Goal: Task Accomplishment & Management: Manage account settings

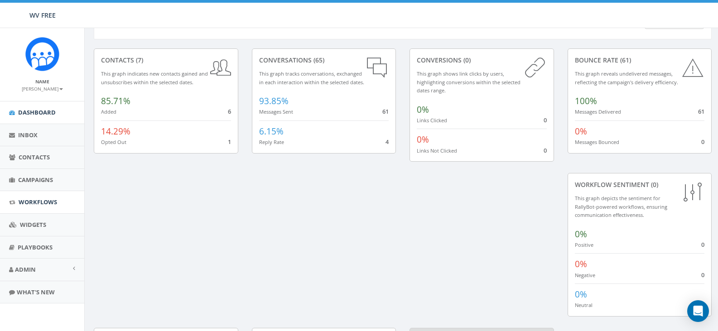
scroll to position [45, 0]
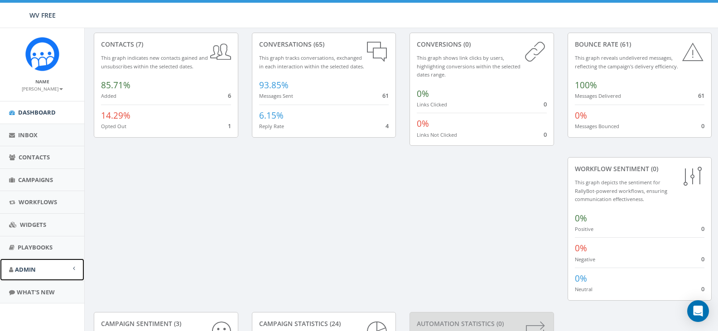
click at [62, 278] on link "Admin" at bounding box center [42, 270] width 84 height 22
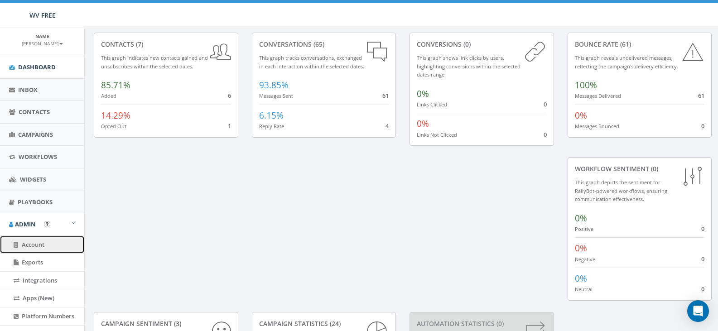
click at [27, 249] on link "Account" at bounding box center [42, 245] width 84 height 18
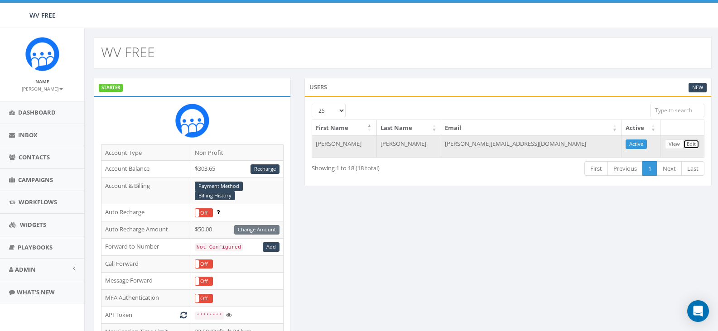
click at [694, 144] on link "Edit" at bounding box center [691, 144] width 16 height 10
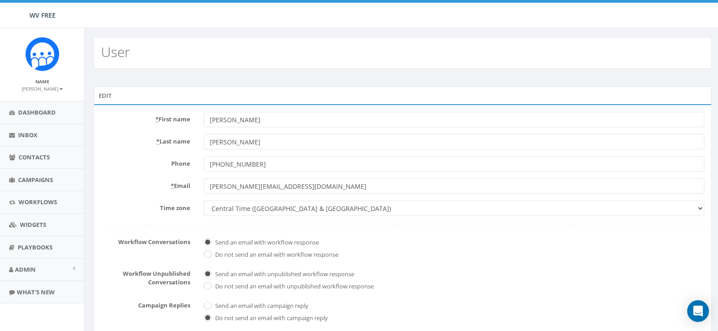
drag, startPoint x: 277, startPoint y: 123, endPoint x: 155, endPoint y: 91, distance: 125.8
click at [155, 91] on div "Edit * First name Francesca * Last name Bessey Phone +13043429188 * Email franc…" at bounding box center [403, 244] width 618 height 316
type input "Kelsey"
type input "Gray"
drag, startPoint x: 286, startPoint y: 189, endPoint x: 177, endPoint y: 171, distance: 109.8
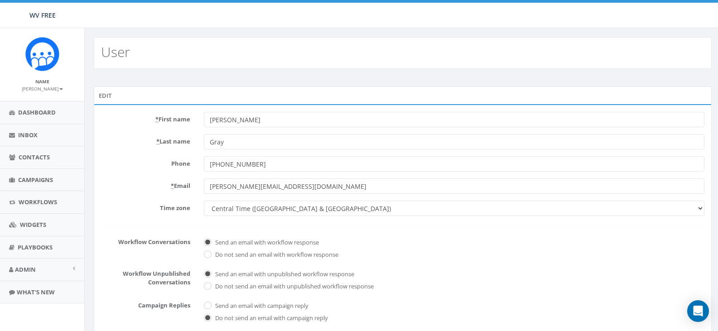
click at [177, 171] on form "* First name Kelsey * Last name Gray Phone +13043429188 * Email francesca@wvfre…" at bounding box center [402, 250] width 603 height 277
type input "kelsey@wvfree.org"
click at [516, 284] on span "Do not send an email with unpublished workflow response" at bounding box center [454, 285] width 500 height 13
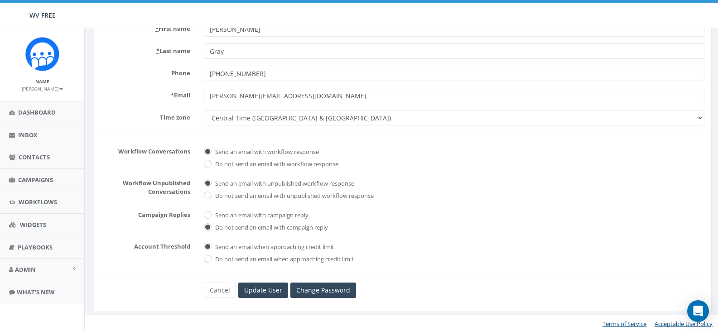
scroll to position [92, 0]
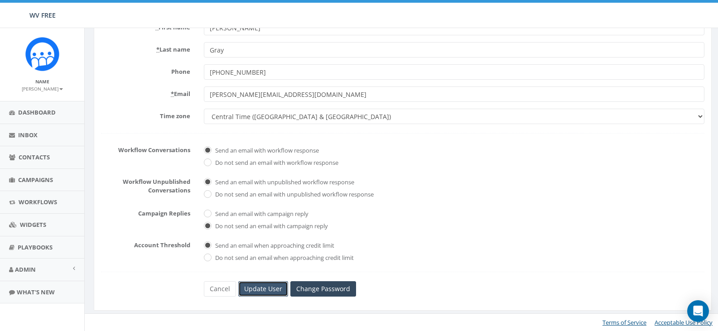
click at [261, 283] on input "Update User" at bounding box center [263, 288] width 50 height 15
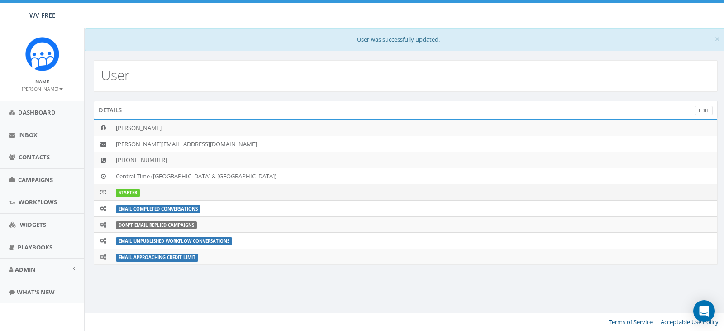
click at [131, 189] on label "STARTER" at bounding box center [128, 193] width 24 height 8
click at [74, 270] on span at bounding box center [74, 268] width 2 height 6
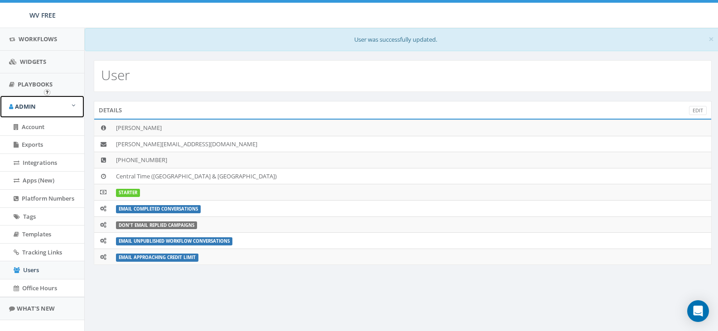
scroll to position [177, 0]
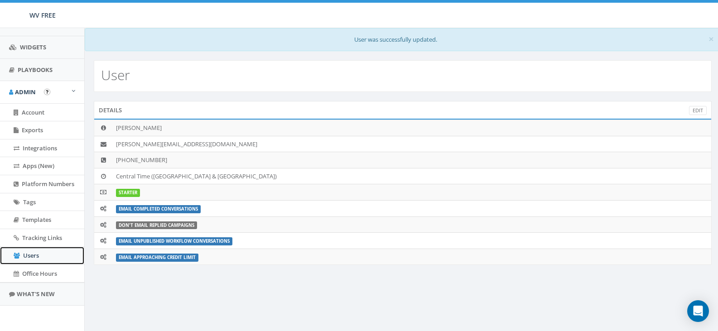
click at [42, 258] on link "Users" at bounding box center [42, 256] width 84 height 18
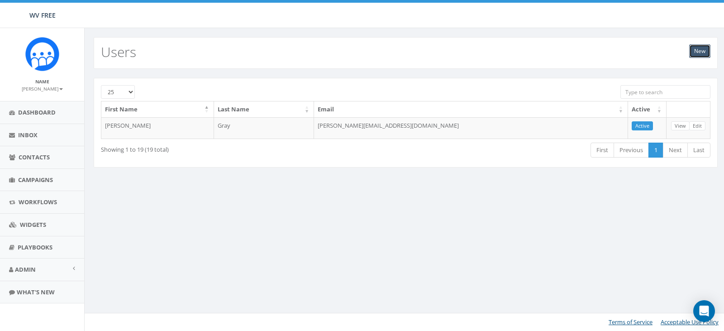
click at [710, 53] on link "New" at bounding box center [699, 51] width 21 height 14
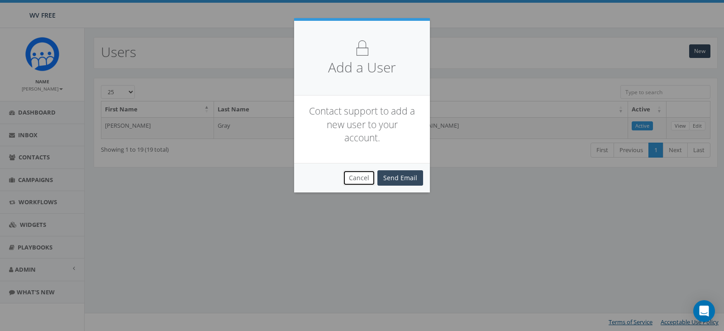
click at [369, 178] on button "Cancel" at bounding box center [359, 177] width 32 height 15
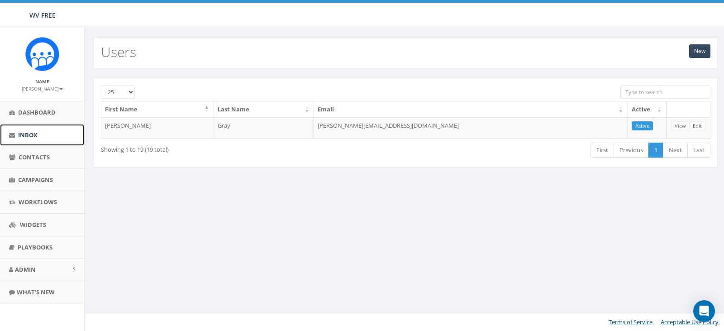
click at [33, 124] on link "Inbox" at bounding box center [42, 135] width 84 height 22
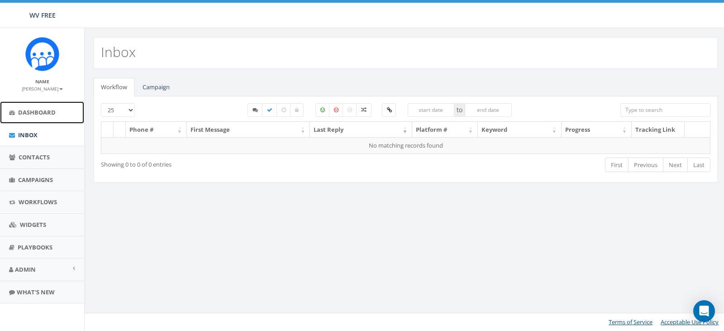
click at [36, 114] on span "Dashboard" at bounding box center [37, 112] width 38 height 8
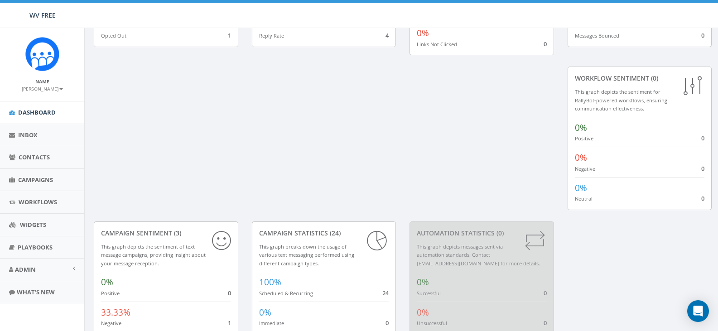
scroll to position [190, 0]
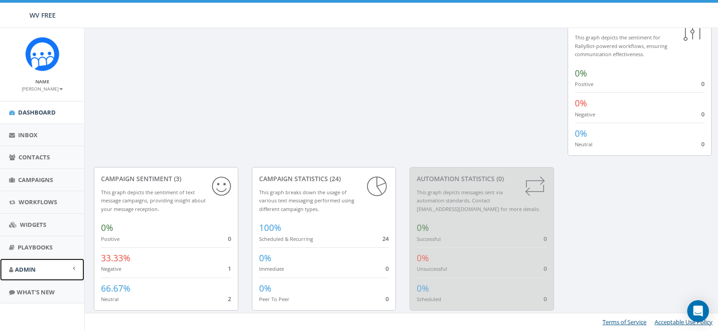
click at [76, 268] on link "Admin" at bounding box center [42, 270] width 84 height 22
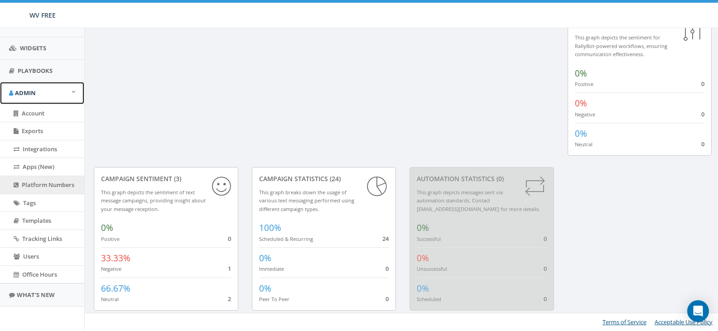
scroll to position [177, 0]
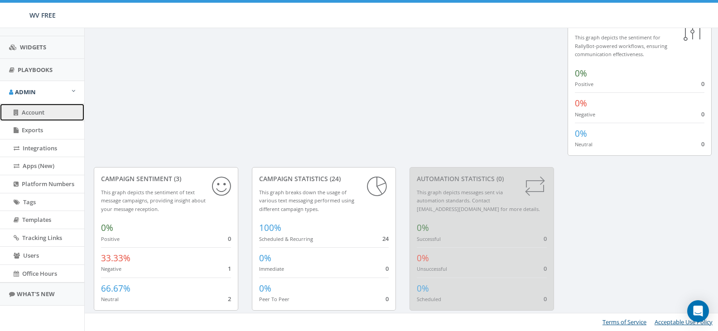
click at [29, 116] on link "Account" at bounding box center [42, 113] width 84 height 18
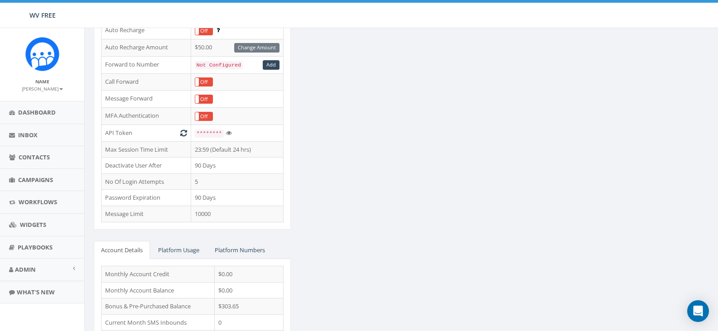
scroll to position [225, 0]
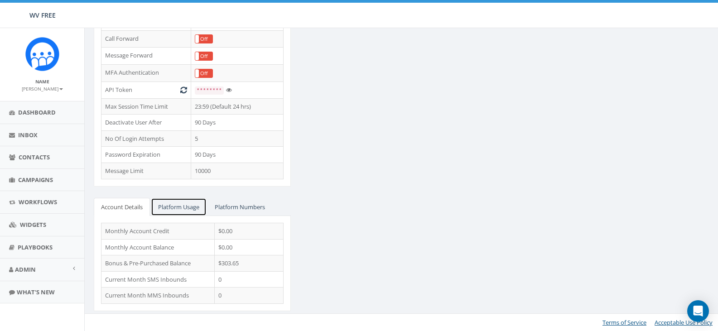
click at [175, 205] on link "Platform Usage" at bounding box center [179, 207] width 56 height 19
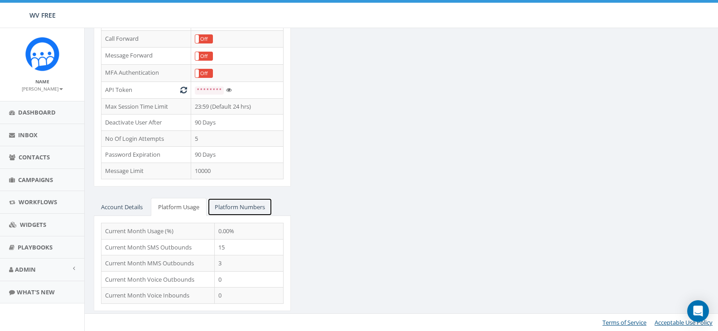
click at [256, 202] on link "Platform Numbers" at bounding box center [239, 207] width 65 height 19
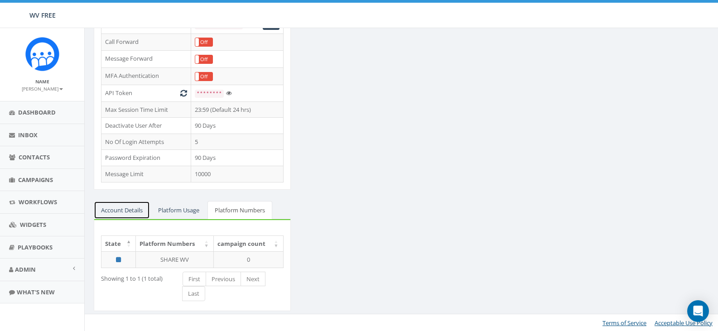
click at [128, 207] on link "Account Details" at bounding box center [122, 210] width 56 height 19
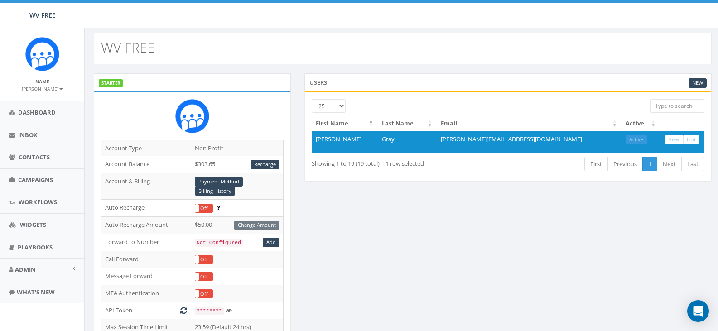
scroll to position [0, 0]
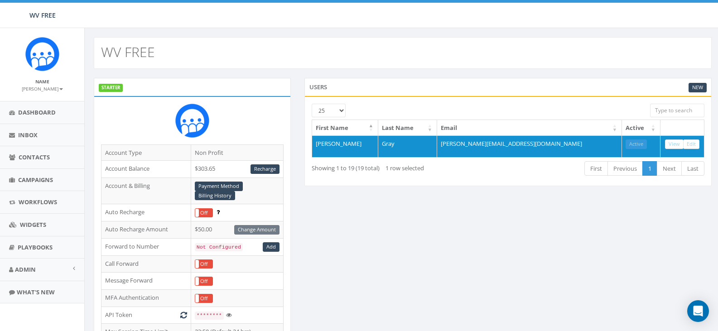
click at [99, 88] on label "STARTER" at bounding box center [111, 88] width 24 height 8
click at [266, 169] on link "Recharge" at bounding box center [264, 169] width 29 height 10
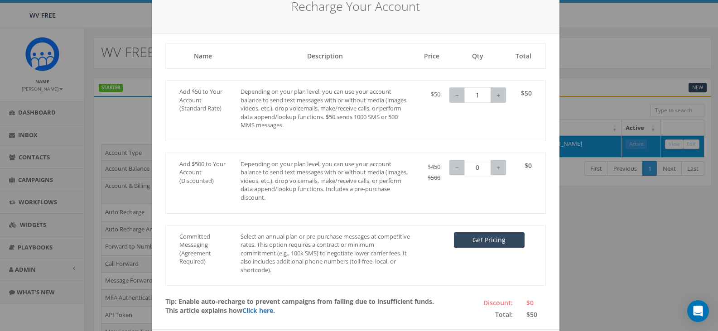
scroll to position [82, 0]
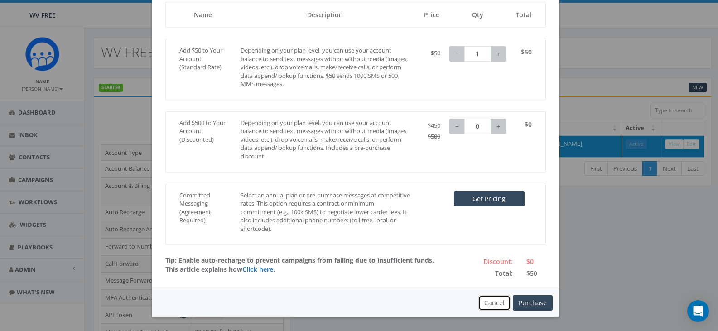
click at [499, 305] on button "Cancel" at bounding box center [494, 302] width 32 height 15
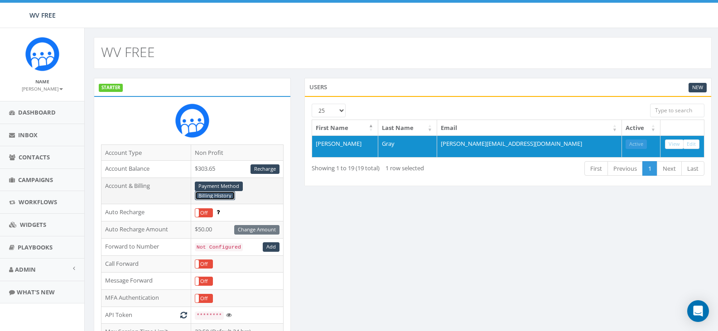
click at [210, 196] on link "Billing History" at bounding box center [215, 196] width 40 height 10
click at [231, 185] on link "Payment Method" at bounding box center [219, 187] width 48 height 10
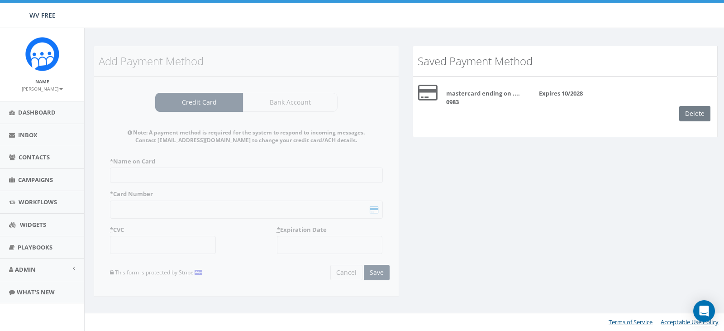
click at [693, 115] on div "Delete" at bounding box center [699, 113] width 38 height 15
click at [477, 89] on b "mastercard ending on .... 0983" at bounding box center [483, 97] width 74 height 17
click at [427, 93] on icon at bounding box center [427, 93] width 19 height 18
click at [694, 117] on div "Delete" at bounding box center [699, 113] width 38 height 15
click at [74, 270] on span at bounding box center [74, 268] width 2 height 6
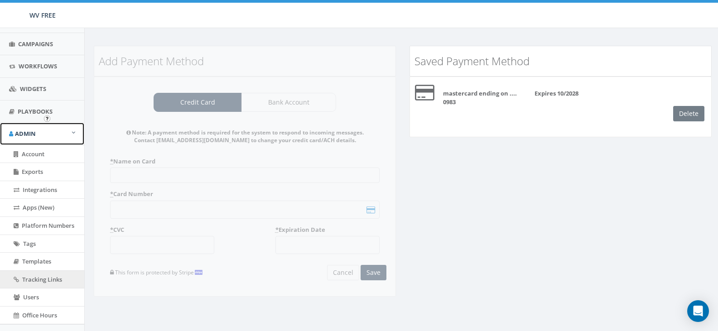
scroll to position [177, 0]
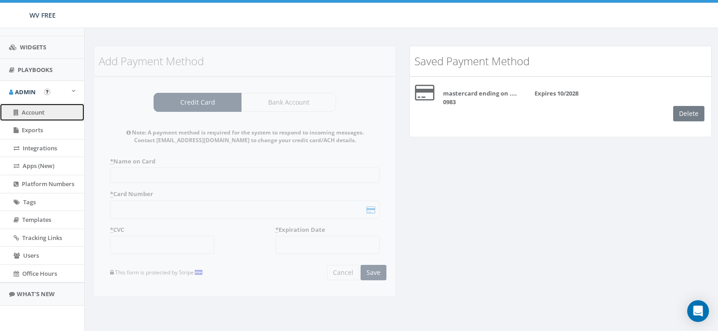
click at [48, 113] on link "Account" at bounding box center [42, 113] width 84 height 18
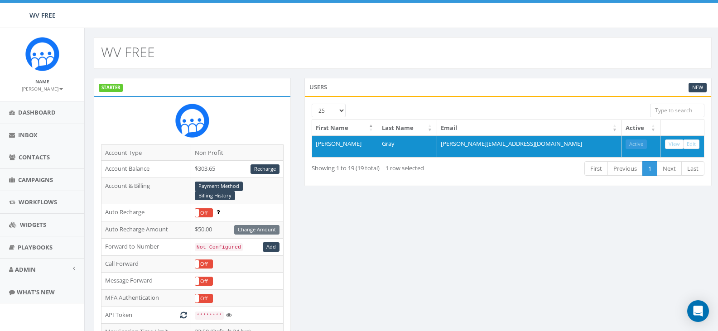
click at [114, 86] on label "STARTER" at bounding box center [111, 88] width 24 height 8
click at [42, 156] on span "Contacts" at bounding box center [34, 157] width 31 height 8
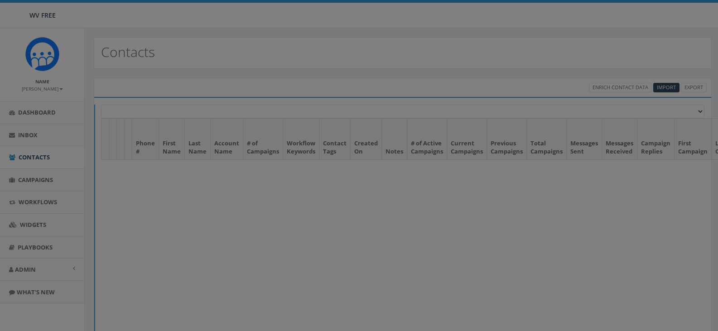
select select
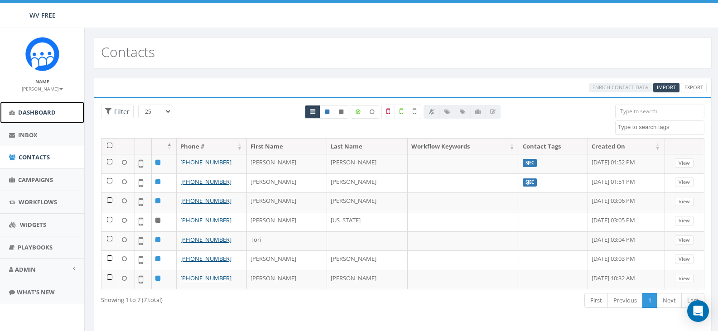
click at [45, 112] on span "Dashboard" at bounding box center [37, 112] width 38 height 8
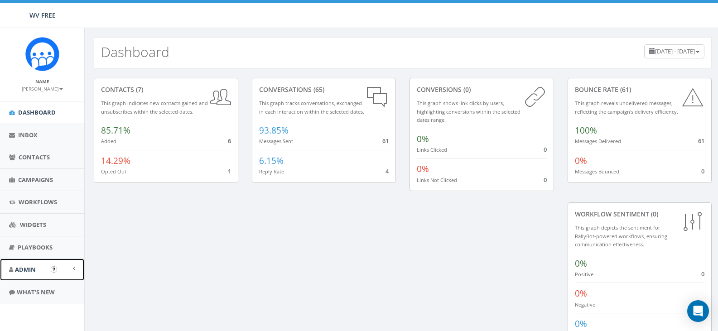
click at [37, 270] on link "Admin" at bounding box center [42, 270] width 84 height 22
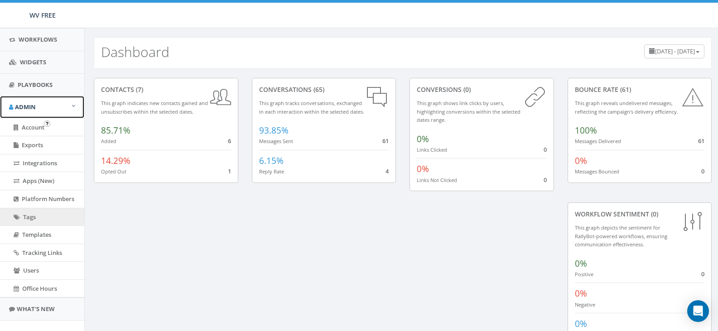
scroll to position [177, 0]
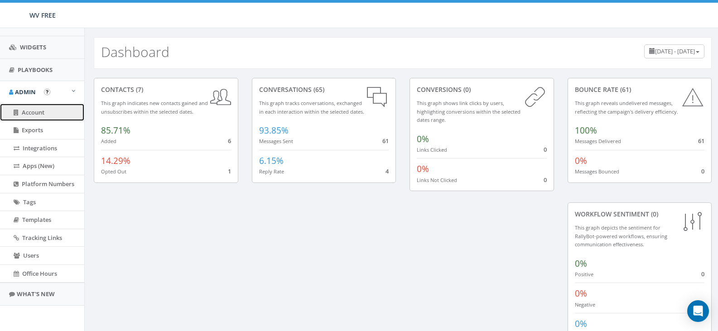
click at [30, 111] on span "Account" at bounding box center [33, 112] width 23 height 8
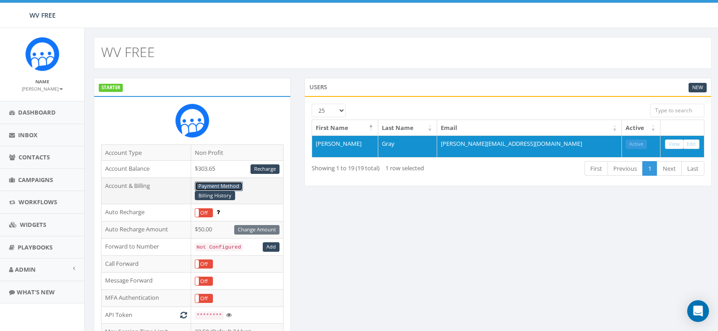
click at [231, 184] on link "Payment Method" at bounding box center [219, 187] width 48 height 10
